Goal: Task Accomplishment & Management: Use online tool/utility

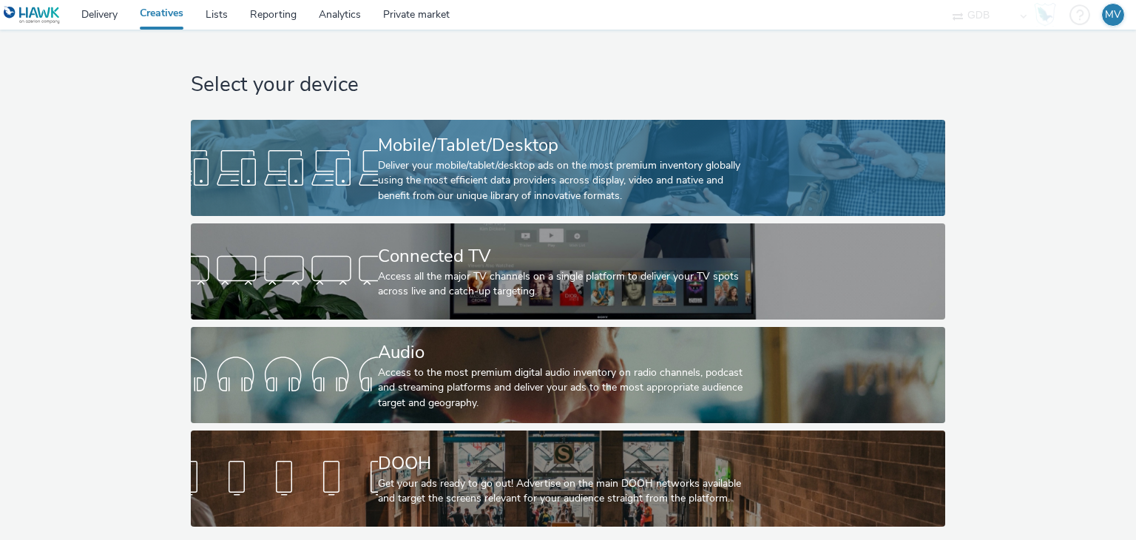
click at [280, 161] on div at bounding box center [284, 167] width 187 height 47
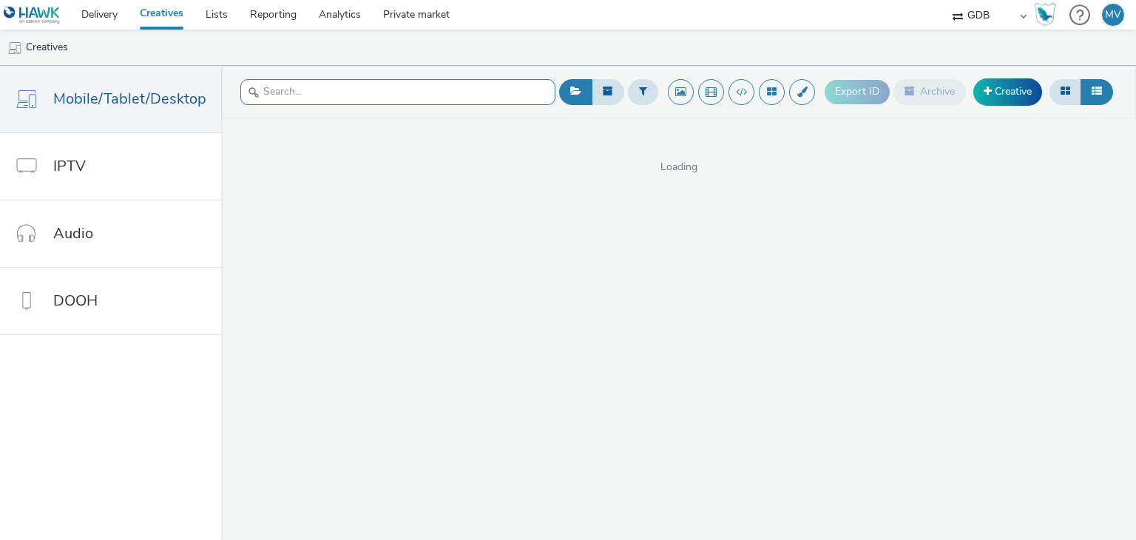
click at [314, 98] on input "text" at bounding box center [397, 92] width 315 height 26
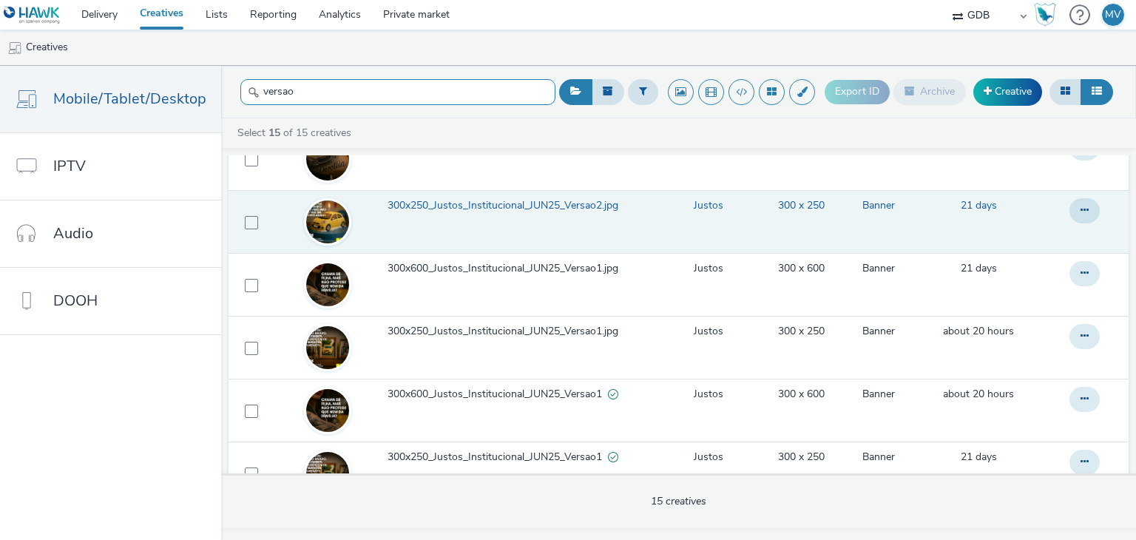
scroll to position [668, 0]
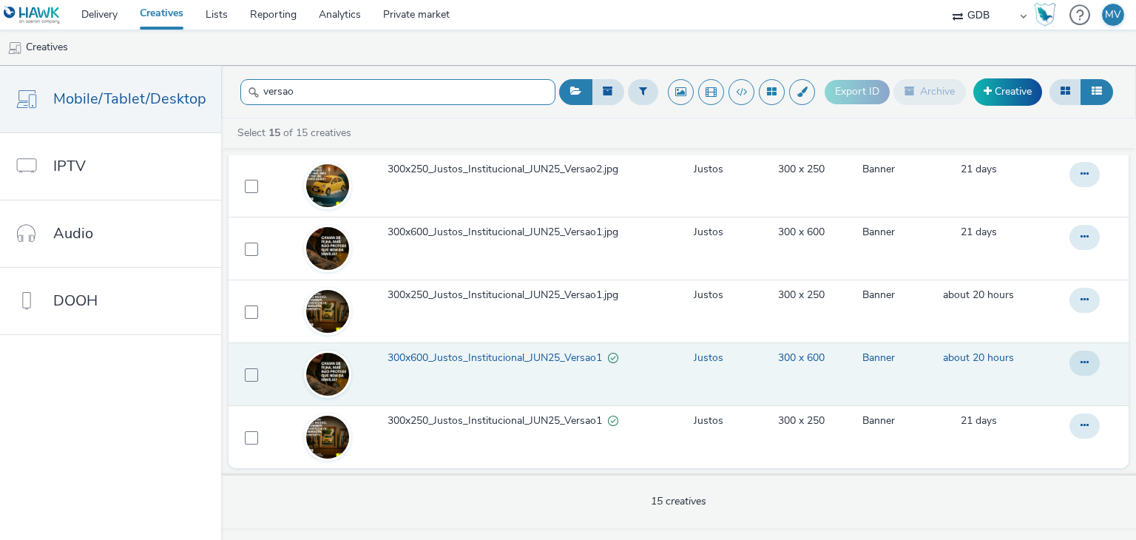
type input "versao"
click at [502, 359] on span "300x600_Justos_Institucional_JUN25_Versao1" at bounding box center [498, 358] width 220 height 15
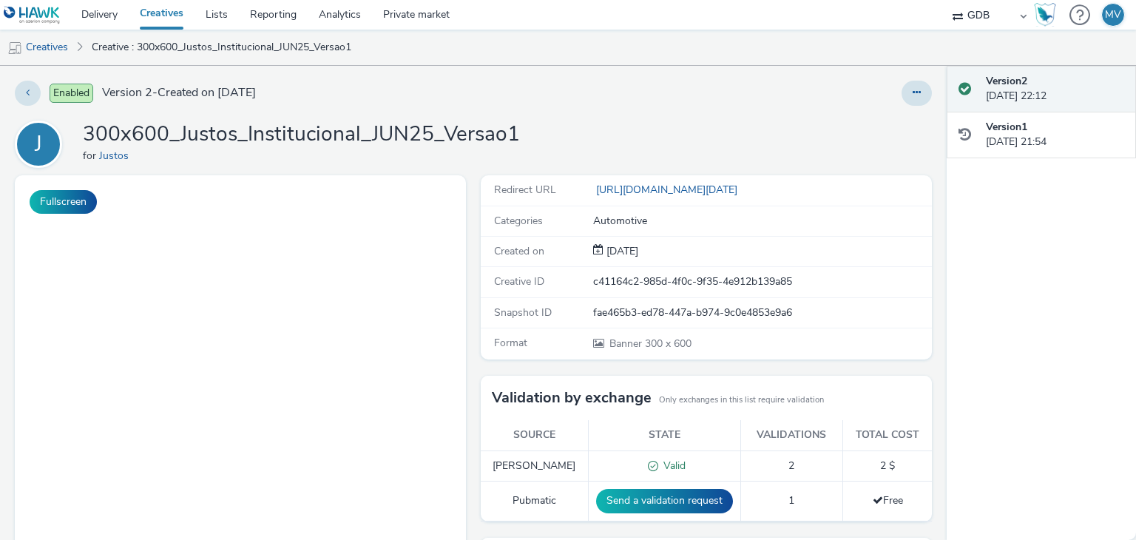
drag, startPoint x: 670, startPoint y: 220, endPoint x: 664, endPoint y: 144, distance: 76.5
click at [690, 121] on div "J 300x600_Justos_Institucional_JUN25_Versao1 for Justos" at bounding box center [473, 144] width 917 height 47
click at [23, 89] on button at bounding box center [28, 93] width 26 height 25
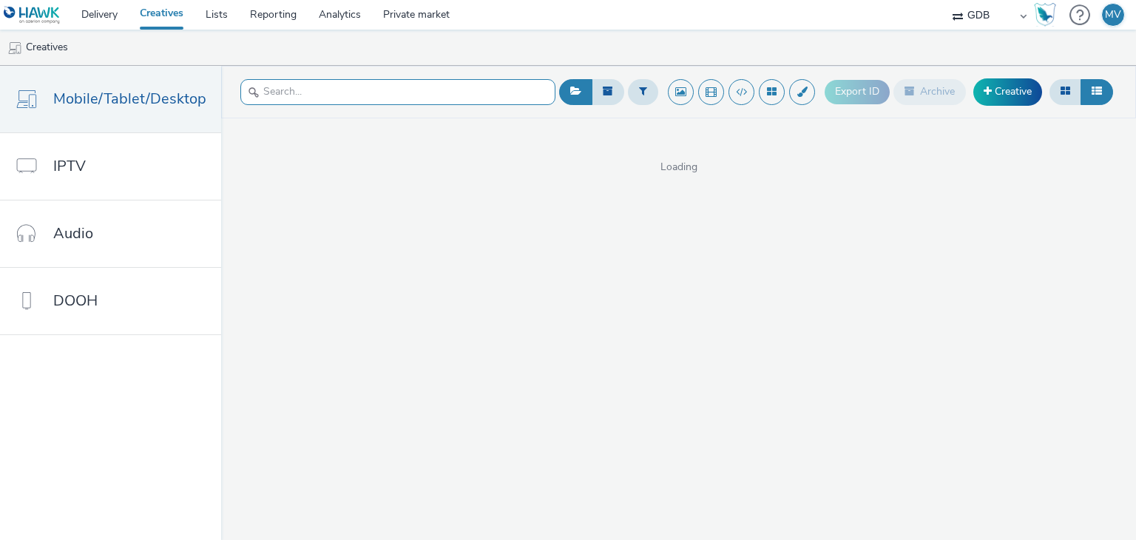
click at [361, 86] on input "text" at bounding box center [397, 92] width 315 height 26
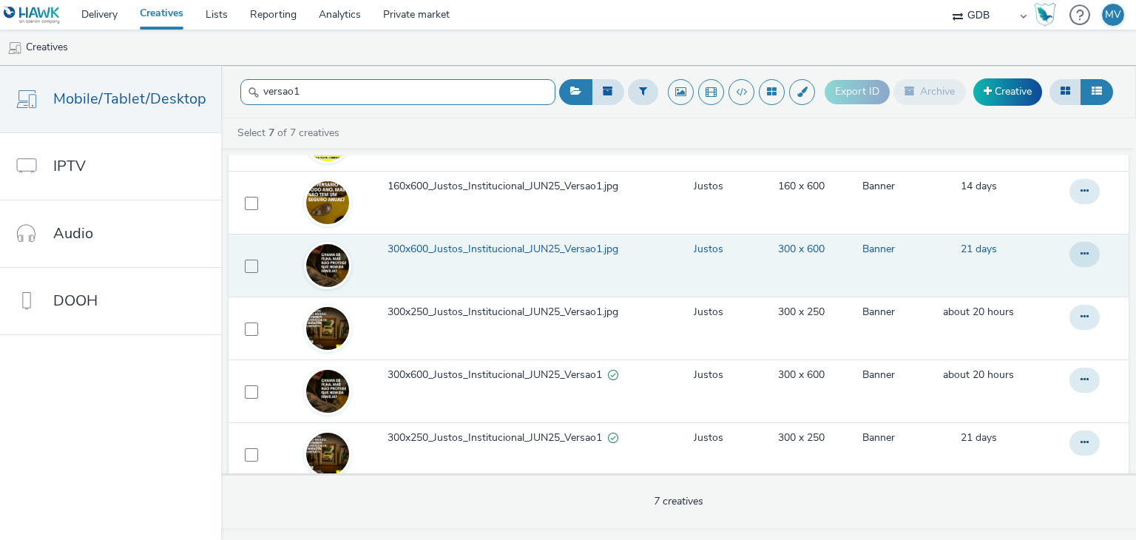
scroll to position [166, 0]
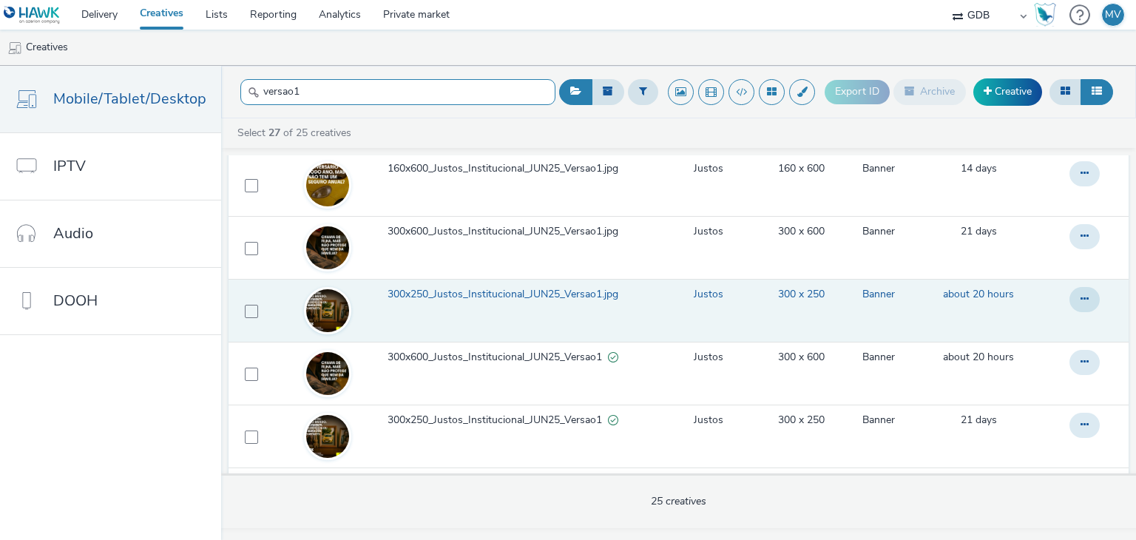
type input "versao1"
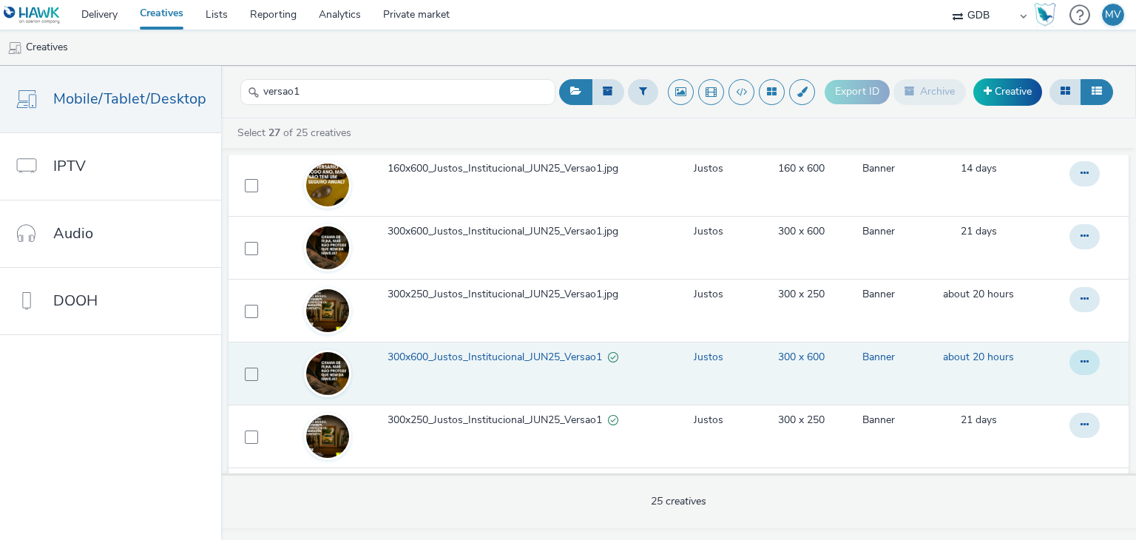
click at [1081, 53] on icon at bounding box center [1085, 47] width 8 height 10
click at [1022, 391] on link "Edit" at bounding box center [1044, 392] width 111 height 30
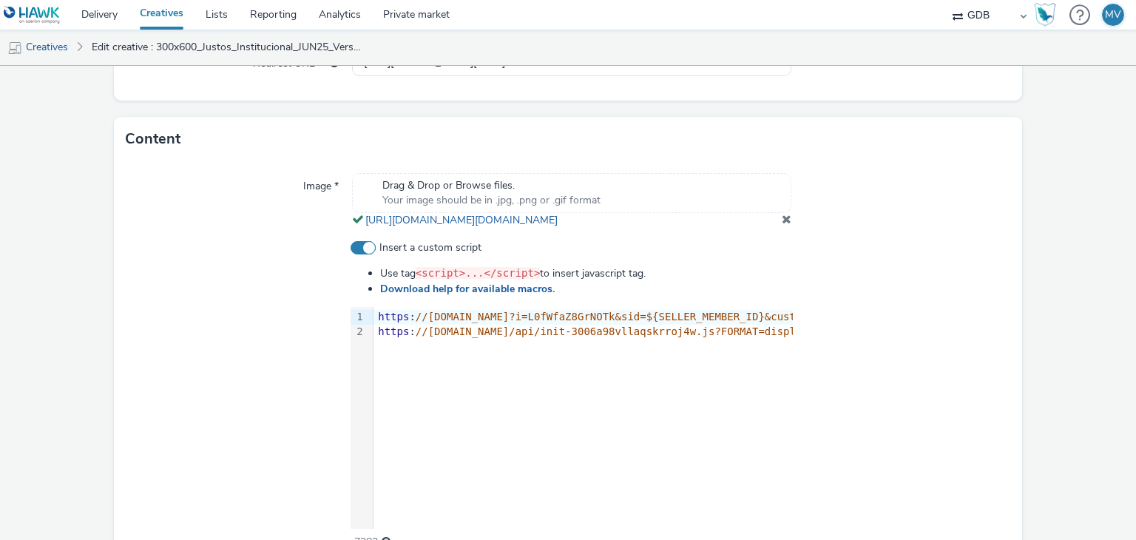
scroll to position [518, 0]
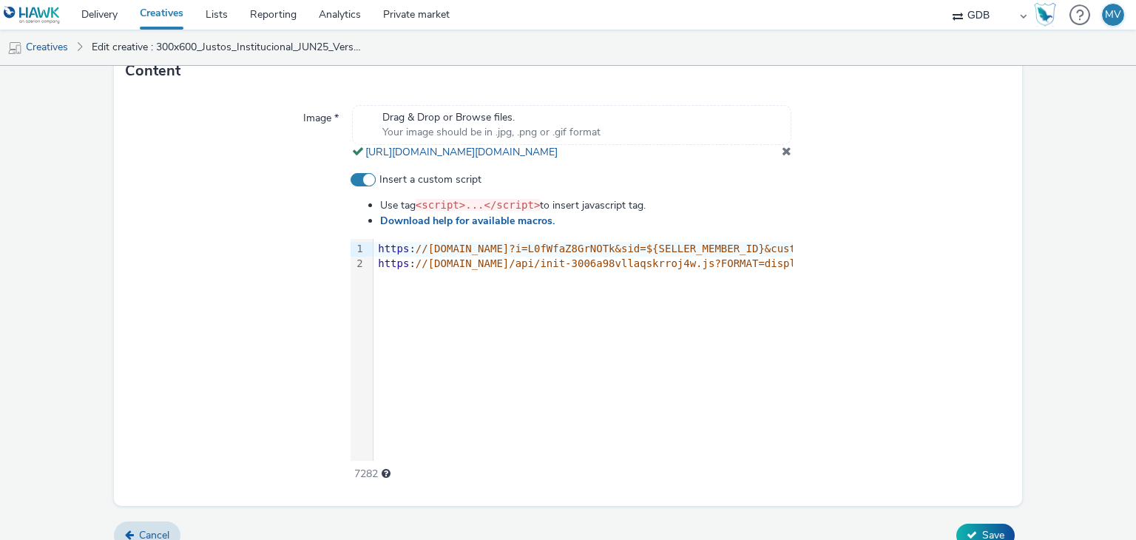
click at [513, 297] on div "9 1 2 › https : //[DOMAIN_NAME]?i=L0fWfaZ8GrNOTk&sid=${SELLER_MEMBER_ID}&cust=h…" at bounding box center [572, 350] width 442 height 222
click at [514, 291] on div "9 1 2 › https : //[DOMAIN_NAME]?i=L0fWfaZ8GrNOTk&sid=${SELLER_MEMBER_ID}&cust=h…" at bounding box center [572, 350] width 442 height 222
click at [477, 290] on div "9 1 2 › https : //[DOMAIN_NAME]?i=L0fWfaZ8GrNOTk&sid=${SELLER_MEMBER_ID}&cust=h…" at bounding box center [572, 350] width 442 height 222
click at [619, 255] on span "//[DOMAIN_NAME]?i=L0fWfaZ8GrNOTk&sid=${SELLER_MEMBER_ID" at bounding box center [587, 249] width 343 height 12
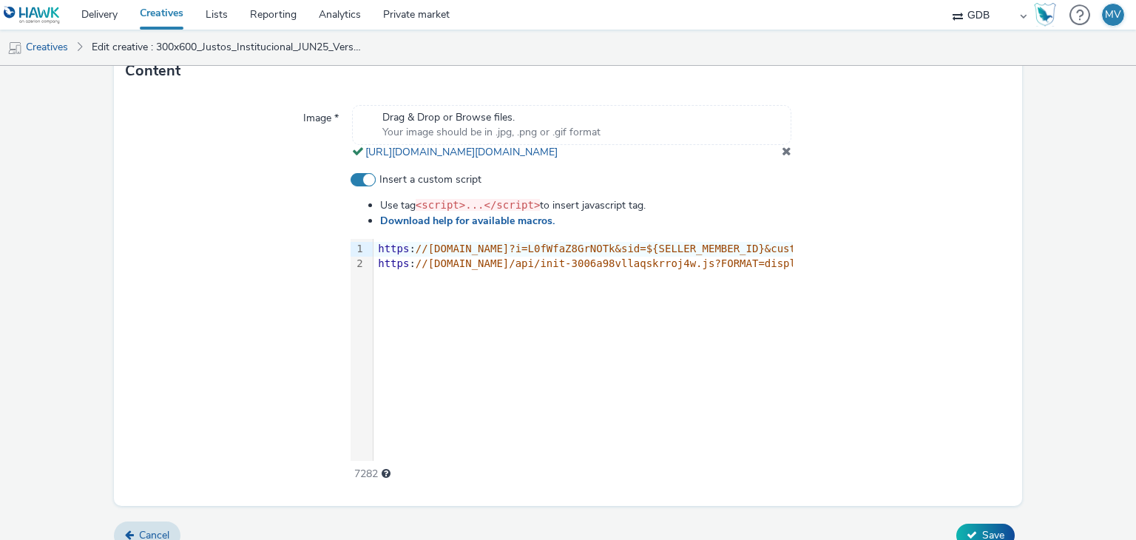
click at [362, 186] on span at bounding box center [363, 179] width 25 height 13
click at [360, 185] on input "Insert a custom script" at bounding box center [356, 180] width 10 height 10
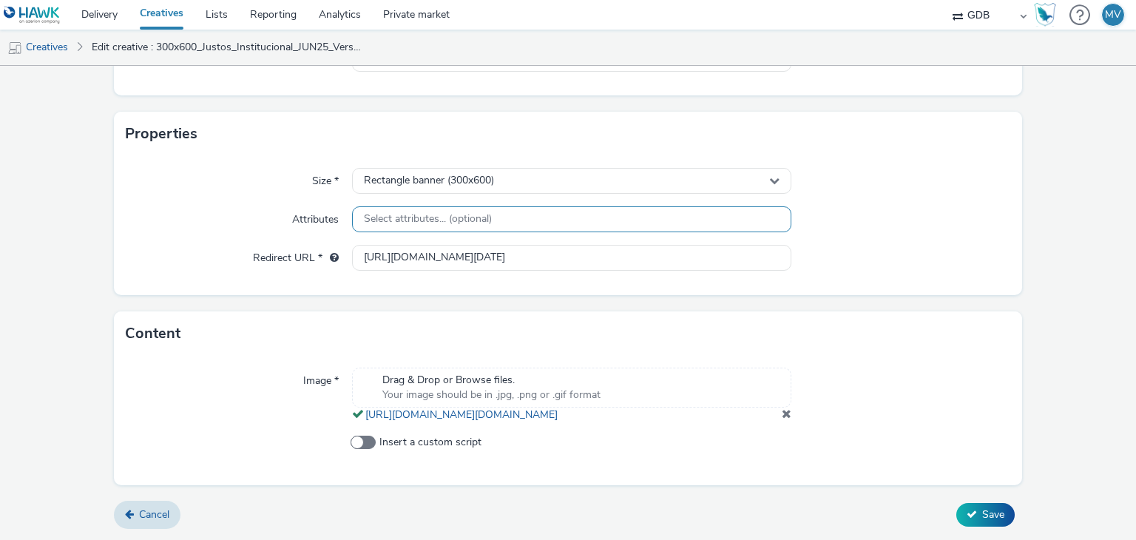
scroll to position [269, 0]
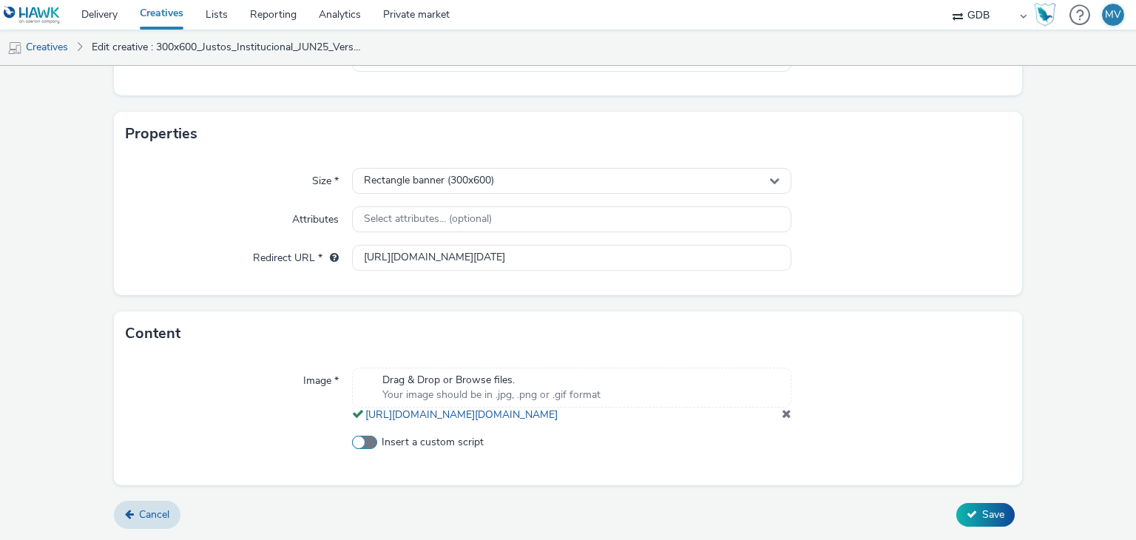
click at [360, 445] on span at bounding box center [364, 442] width 25 height 13
click at [360, 445] on input "Insert a custom script" at bounding box center [357, 443] width 10 height 10
checkbox input "true"
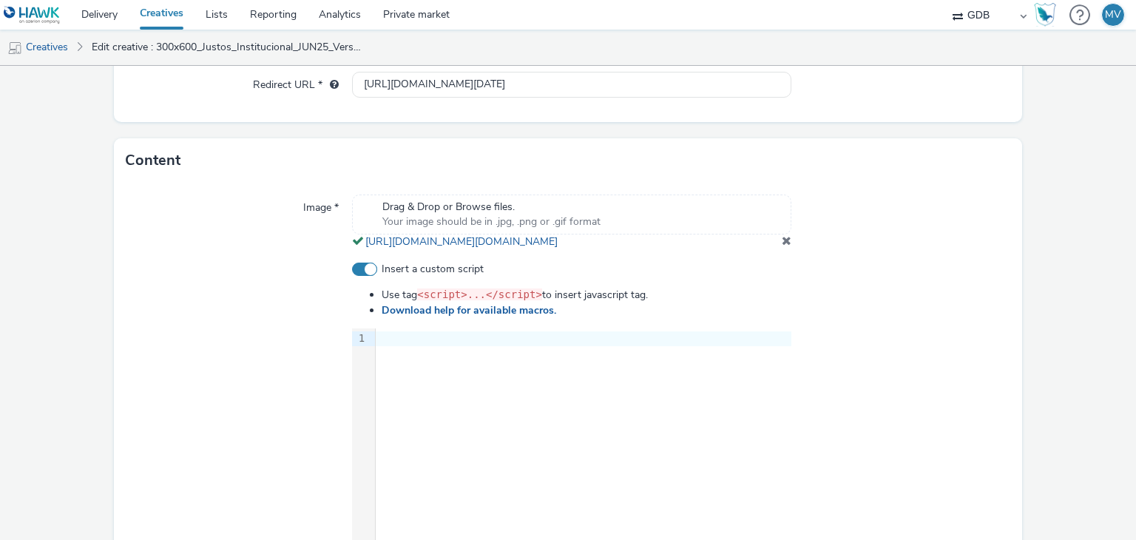
scroll to position [553, 0]
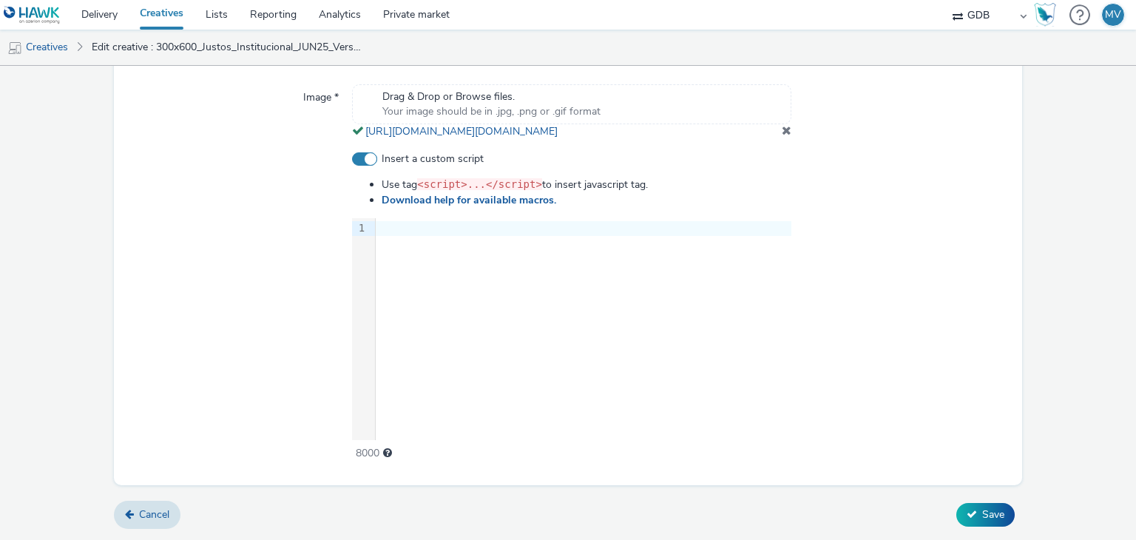
click at [414, 224] on div at bounding box center [584, 228] width 416 height 15
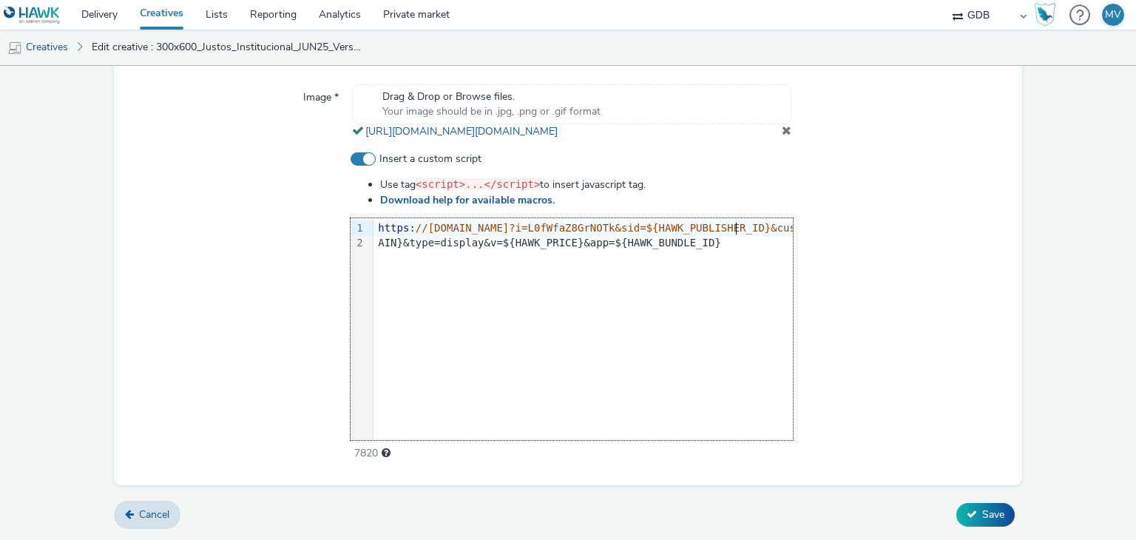
click at [733, 231] on span "//[DOMAIN_NAME]?i=L0fWfaZ8GrNOTk&sid=${HAWK_PUBLISHER_ID}&cust=hawk&c=${HAWK_ME…" at bounding box center [774, 228] width 717 height 12
drag, startPoint x: 375, startPoint y: 243, endPoint x: 695, endPoint y: 246, distance: 319.6
click at [695, 246] on div "AIN}&type=display&v=${HAWK_PRICE}&app=${HAWK_BUNDLE_ID}" at bounding box center [754, 243] width 761 height 15
copy div "AIN}&type=display&v=${HAWK_PRICE}&app=${HAWK_BUNDLE_ID}"
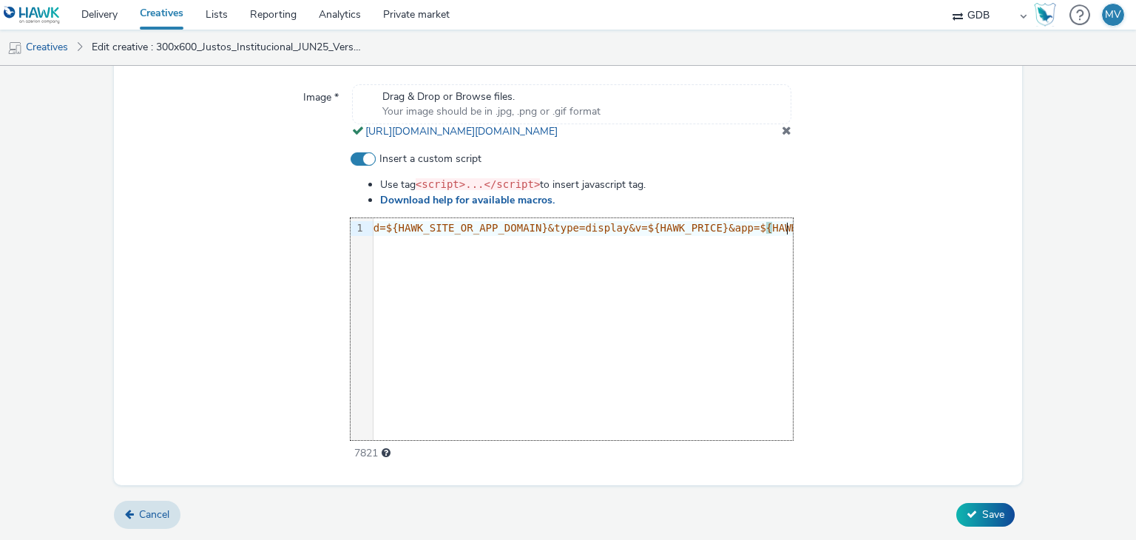
click at [669, 258] on div "9 1 › https : //[DOMAIN_NAME]?i=L0fWfaZ8GrNOTk&sid=${HAWK_PUBLISHER_ID}&cust=ha…" at bounding box center [572, 329] width 442 height 222
click at [967, 512] on icon at bounding box center [972, 514] width 10 height 10
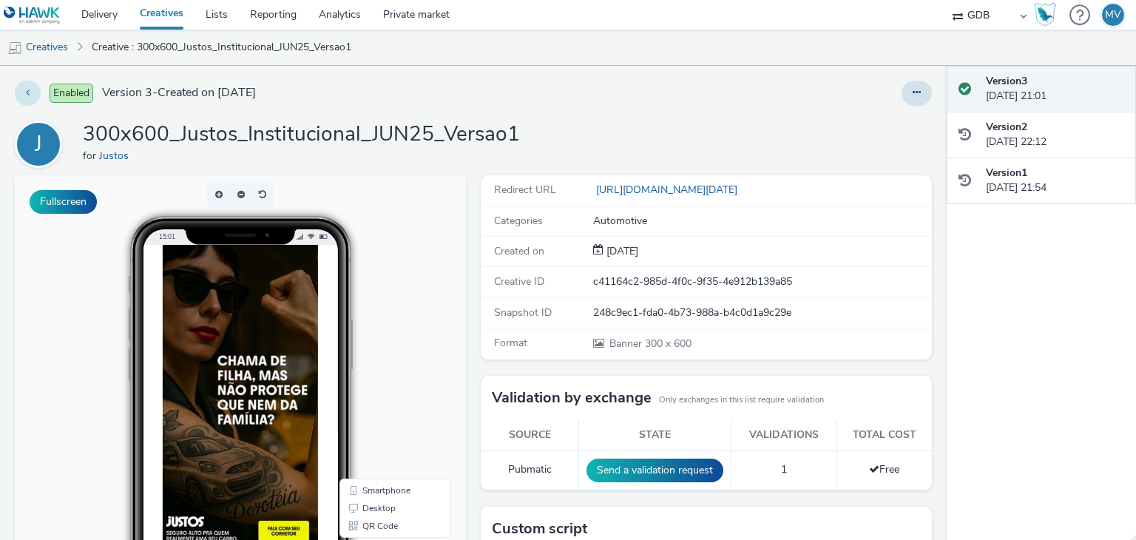
click at [27, 87] on icon at bounding box center [28, 92] width 4 height 10
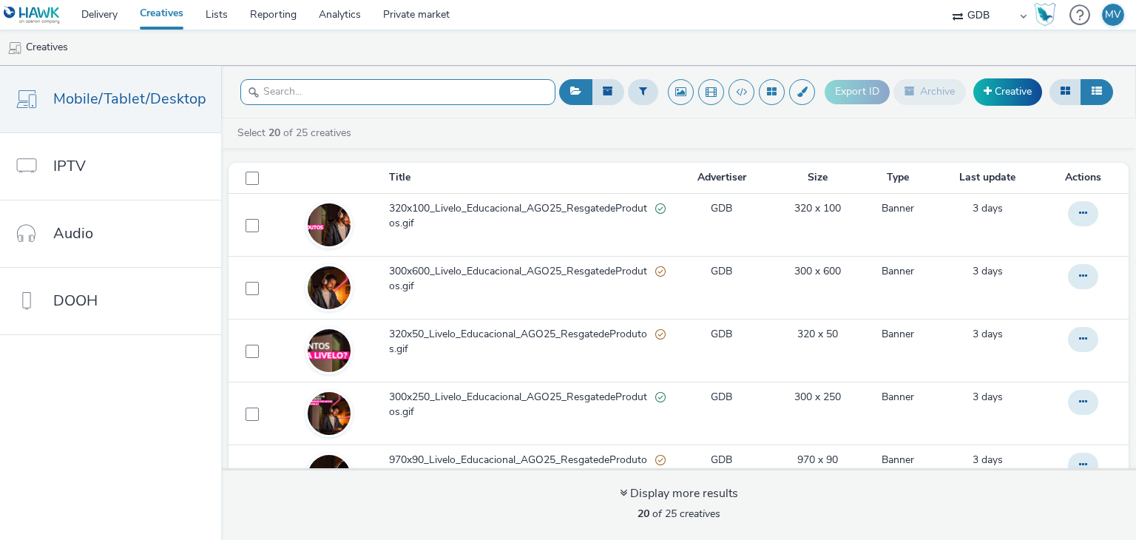
click at [456, 86] on input "text" at bounding box center [397, 92] width 315 height 26
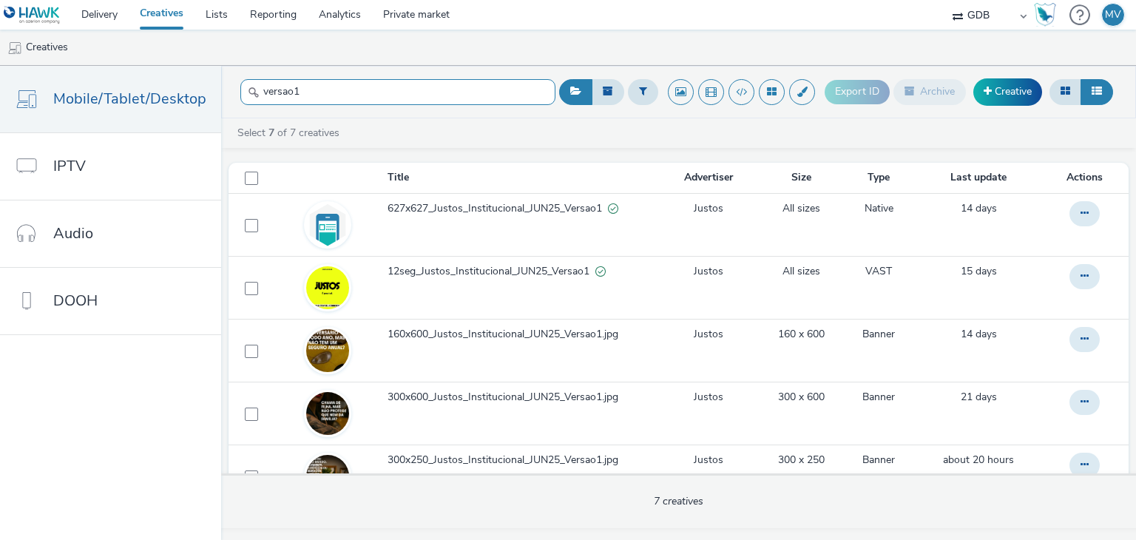
type input "versao1"
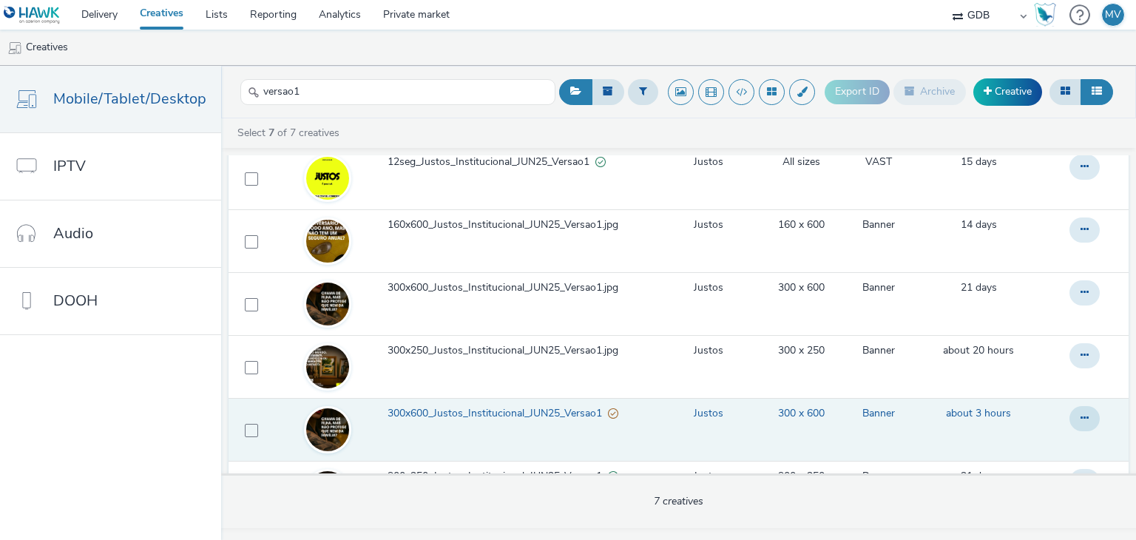
scroll to position [166, 0]
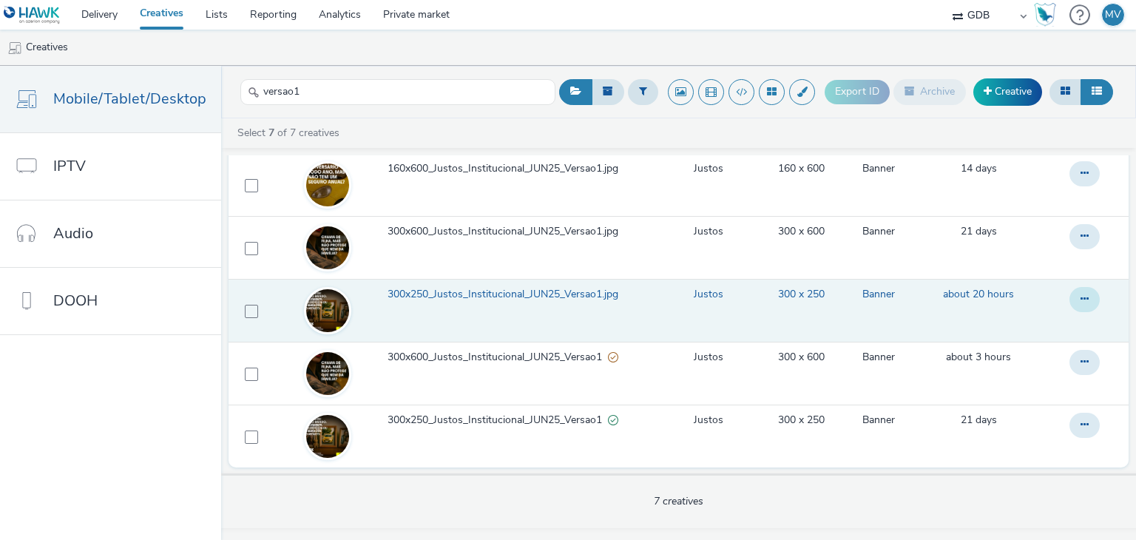
click at [1079, 61] on button at bounding box center [1085, 48] width 30 height 25
click at [1050, 331] on link "Edit" at bounding box center [1044, 329] width 111 height 30
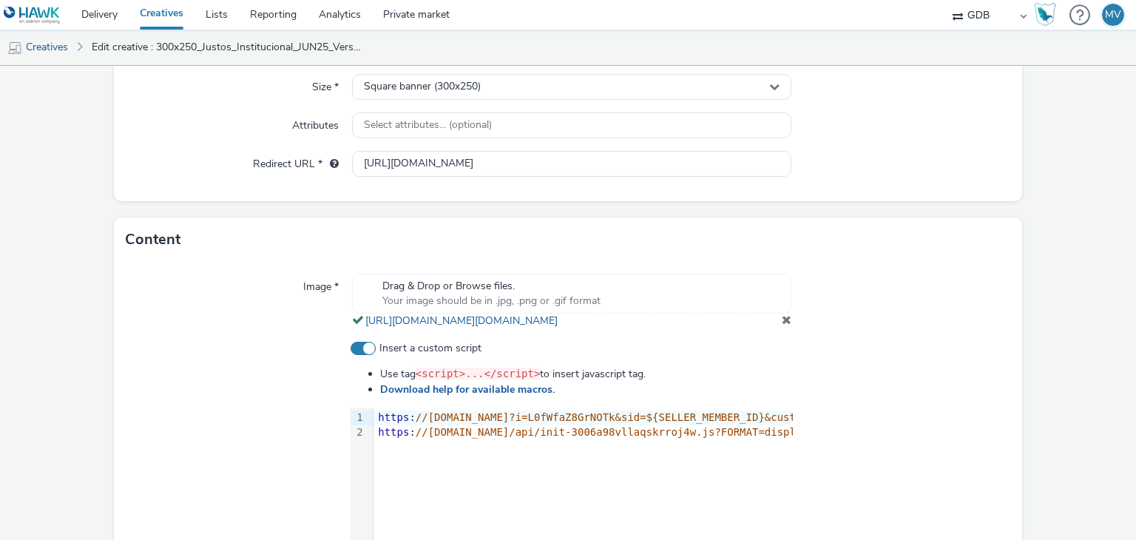
scroll to position [553, 0]
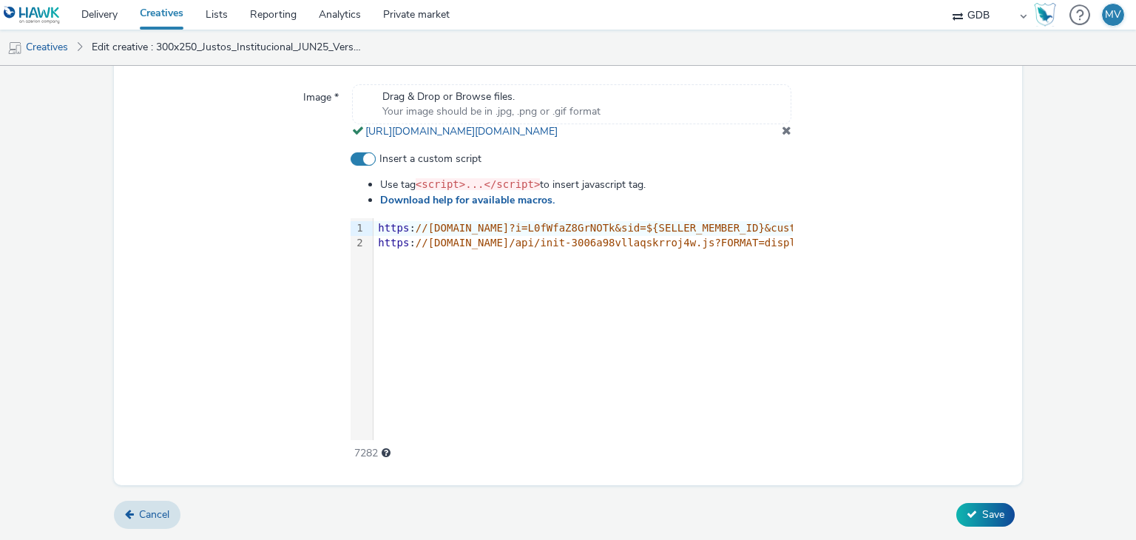
click at [370, 159] on span at bounding box center [363, 158] width 25 height 13
click at [360, 159] on input "Insert a custom script" at bounding box center [356, 160] width 10 height 10
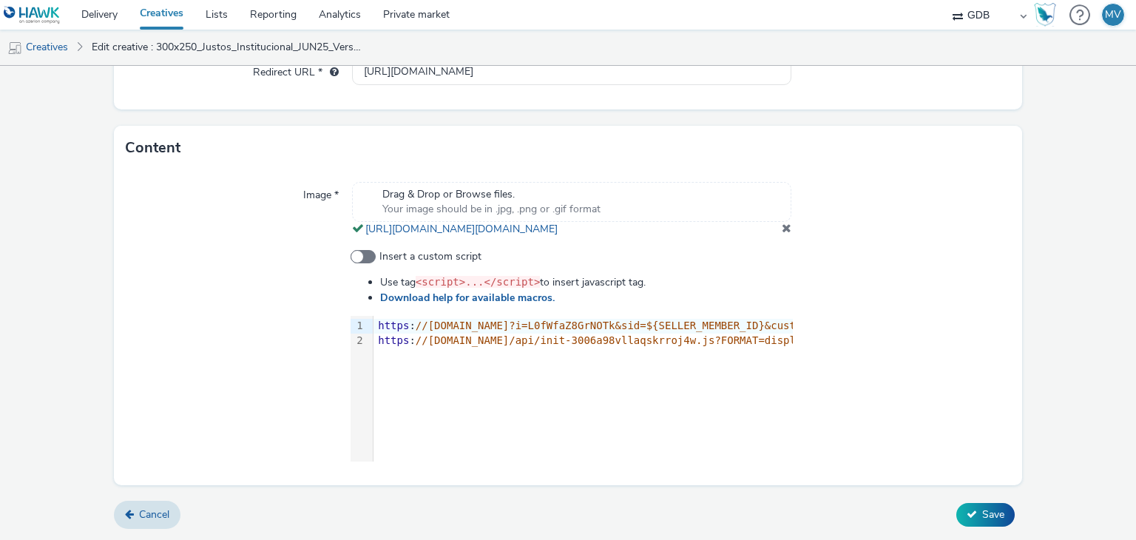
scroll to position [269, 0]
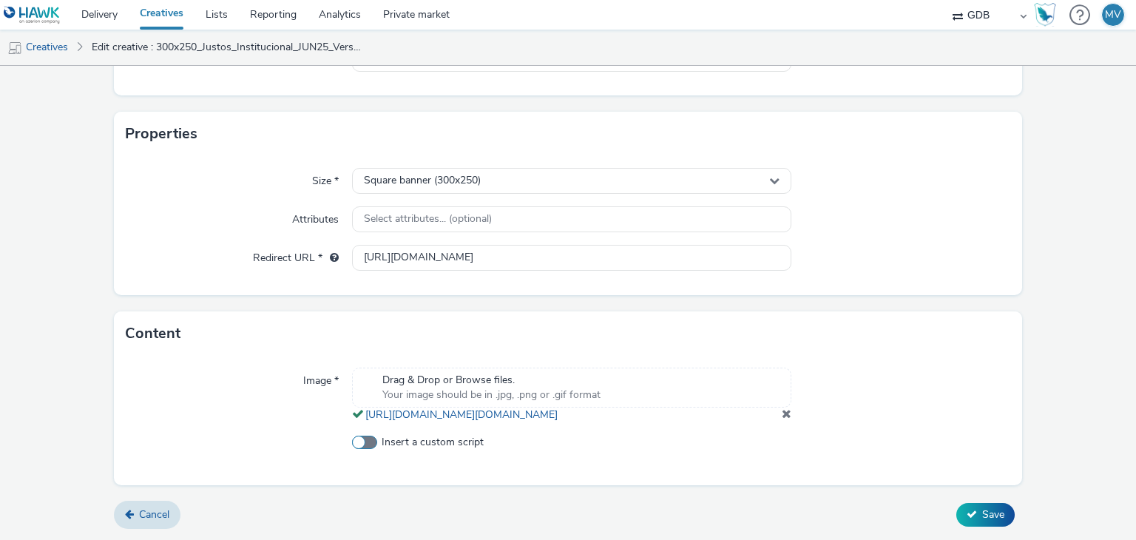
click at [357, 439] on span at bounding box center [364, 442] width 25 height 13
click at [357, 439] on input "Insert a custom script" at bounding box center [357, 443] width 10 height 10
checkbox input "true"
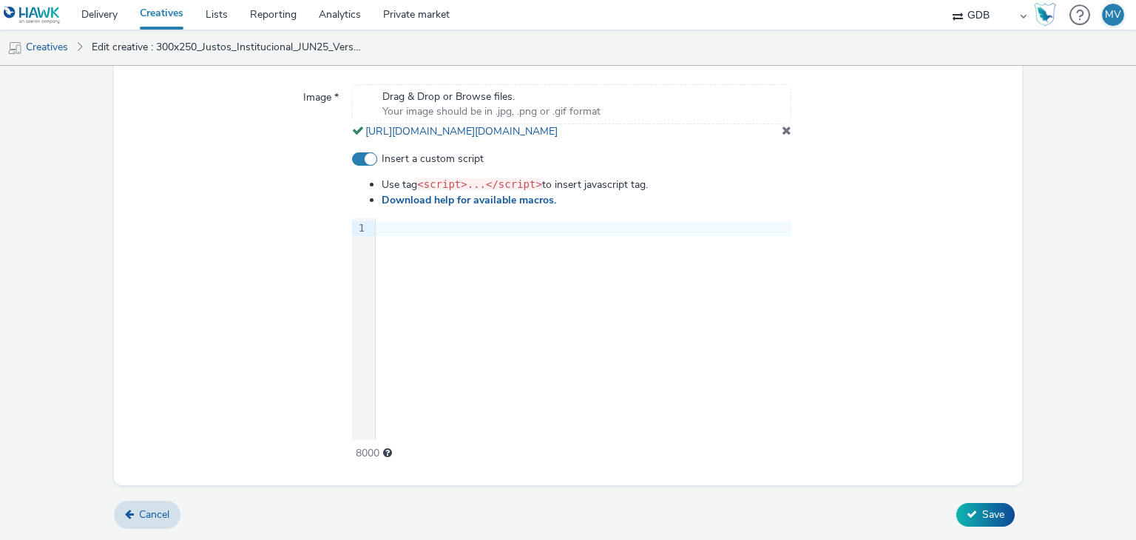
scroll to position [553, 0]
click at [396, 227] on div at bounding box center [584, 228] width 416 height 15
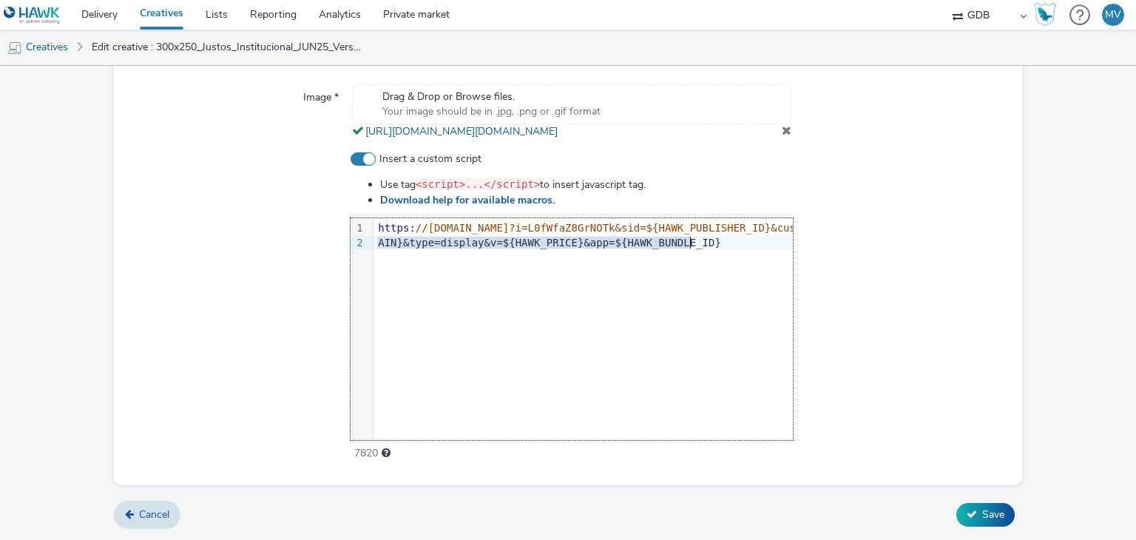
drag, startPoint x: 372, startPoint y: 246, endPoint x: 738, endPoint y: 243, distance: 366.2
click at [738, 243] on div "AIN}&type=display&v=${HAWK_PRICE}&app=${HAWK_BUNDLE_ID}" at bounding box center [754, 243] width 761 height 15
copy div "AIN}&type=display&v=${HAWK_PRICE}&app=${HAWK_BUNDLE_ID}"
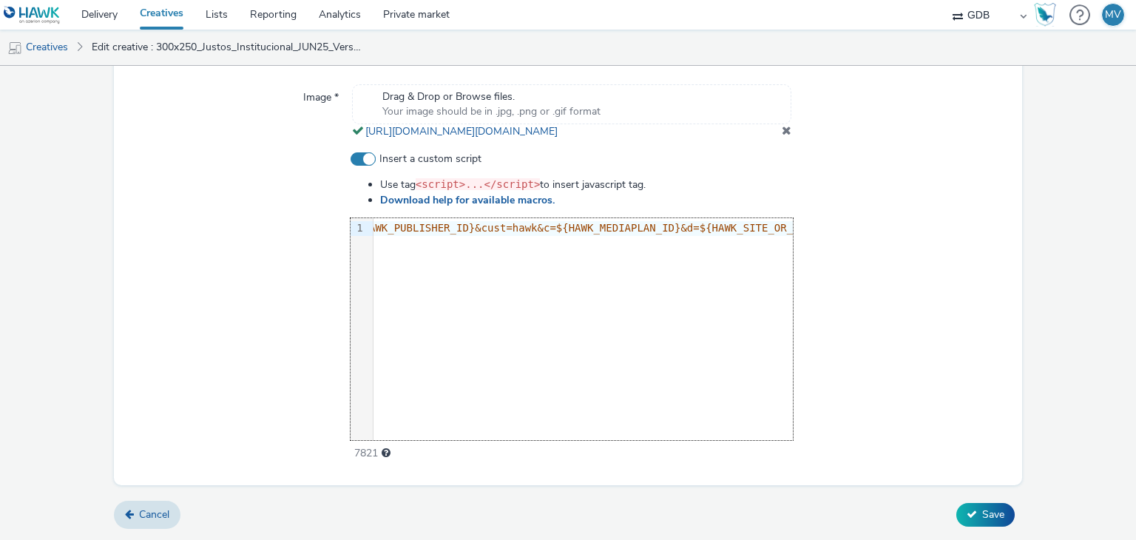
scroll to position [0, 610]
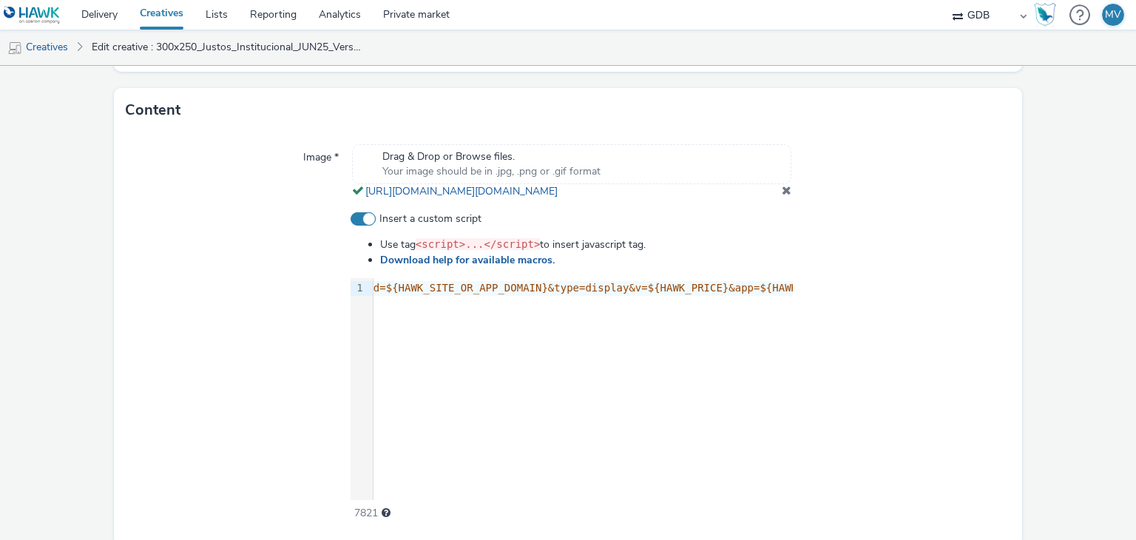
click at [927, 246] on div at bounding box center [902, 367] width 218 height 310
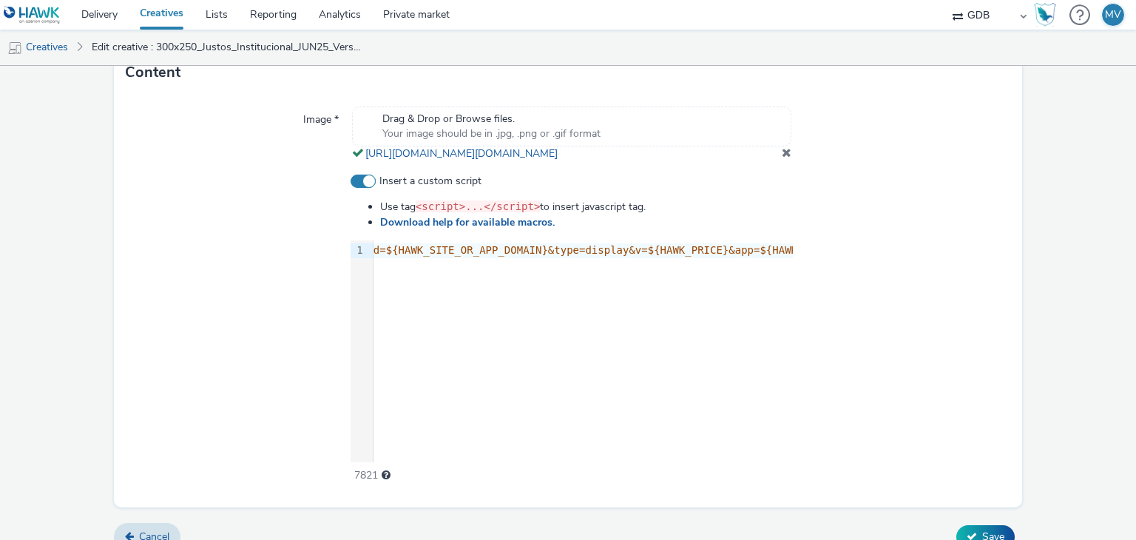
scroll to position [553, 0]
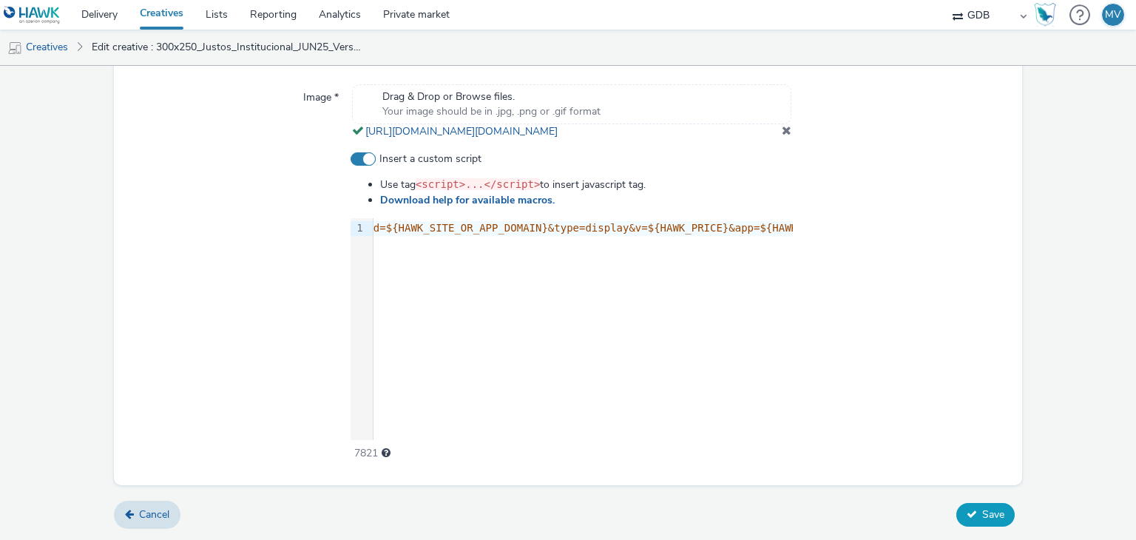
click at [982, 516] on span "Save" at bounding box center [993, 515] width 22 height 14
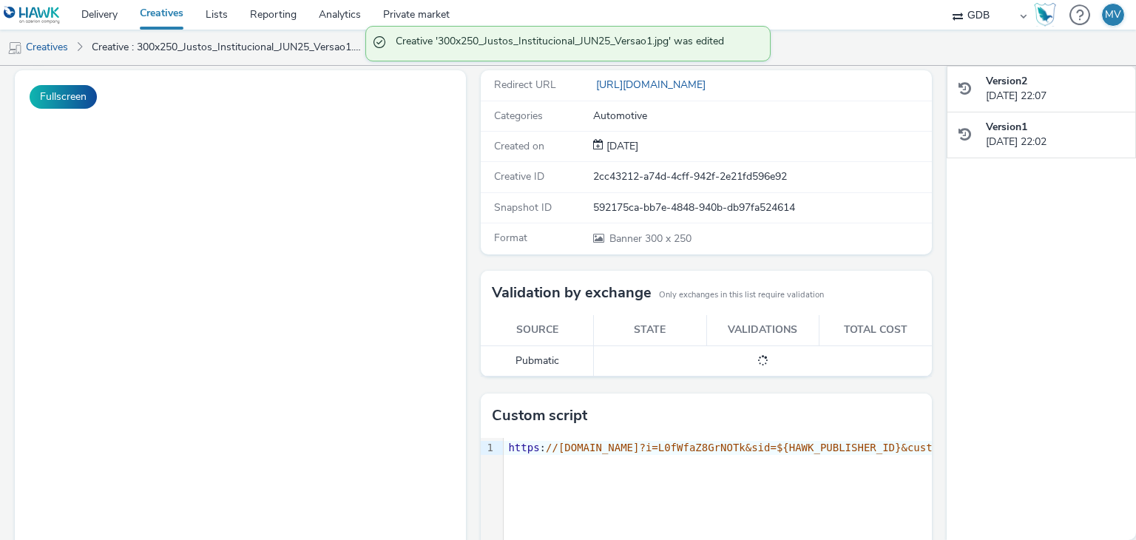
scroll to position [258, 0]
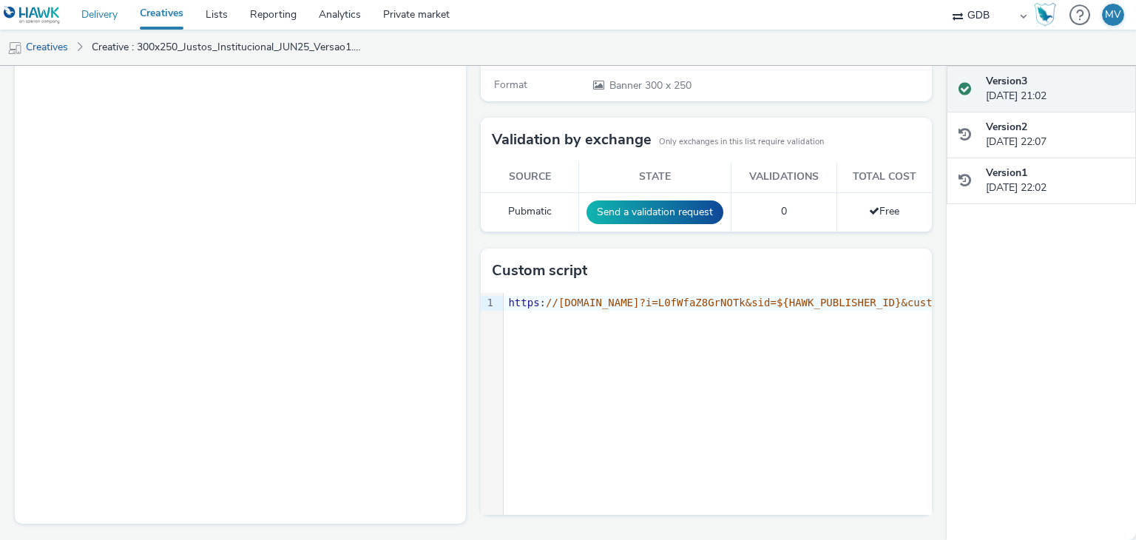
click at [88, 20] on link "Delivery" at bounding box center [99, 15] width 58 height 30
